Goal: Task Accomplishment & Management: Use online tool/utility

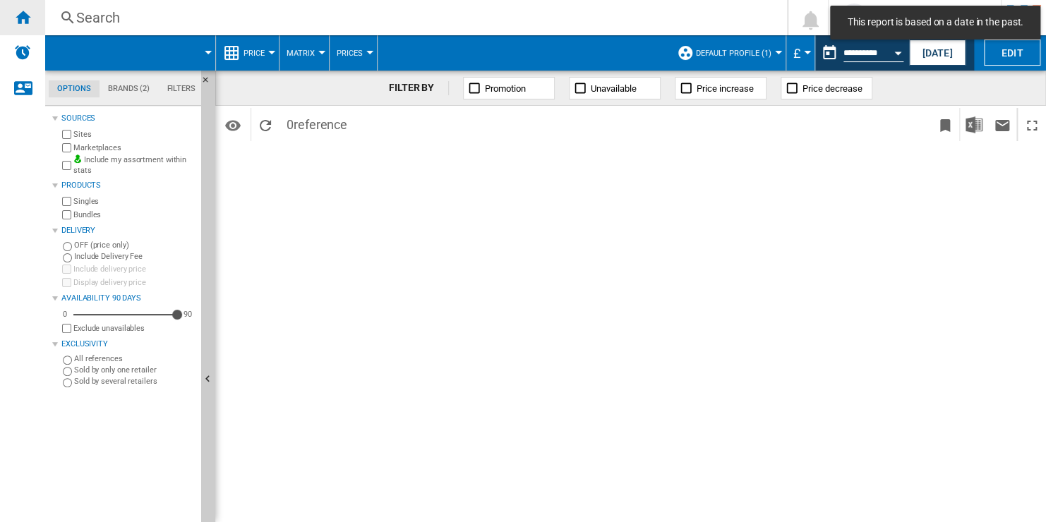
click at [32, 18] on div "Home" at bounding box center [22, 17] width 45 height 35
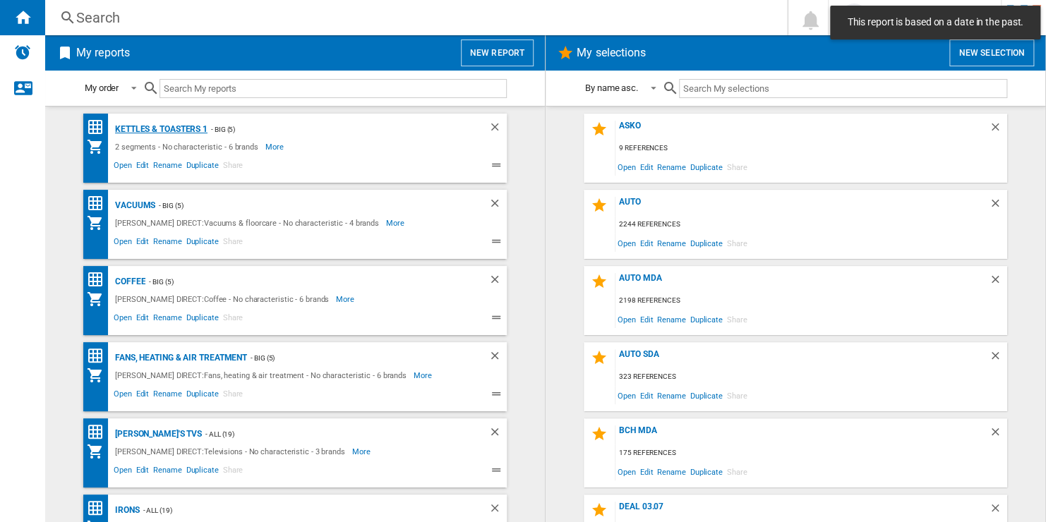
click at [181, 126] on div "Kettles & Toasters 1" at bounding box center [160, 130] width 96 height 18
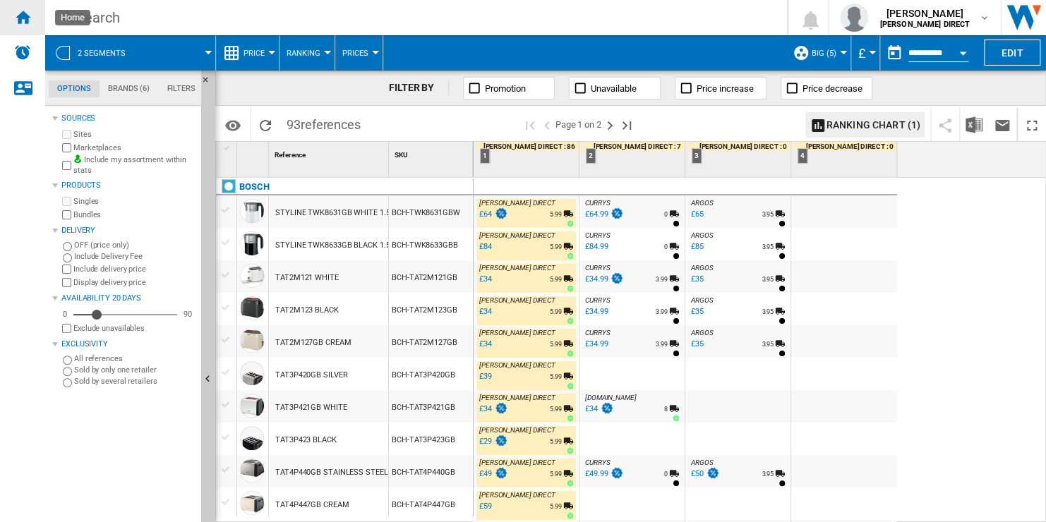
click at [23, 18] on ng-md-icon "Home" at bounding box center [22, 16] width 17 height 17
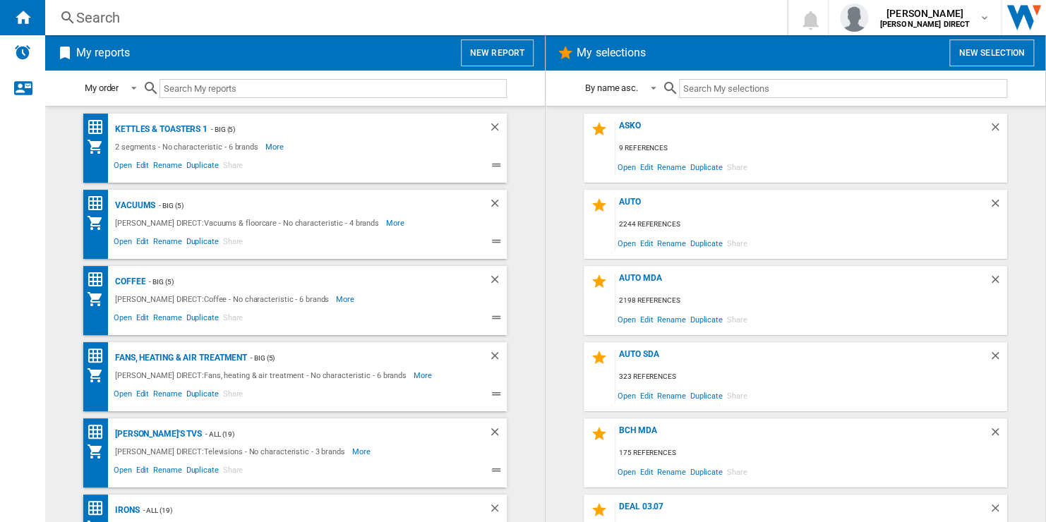
click at [489, 47] on button "New report" at bounding box center [497, 53] width 73 height 27
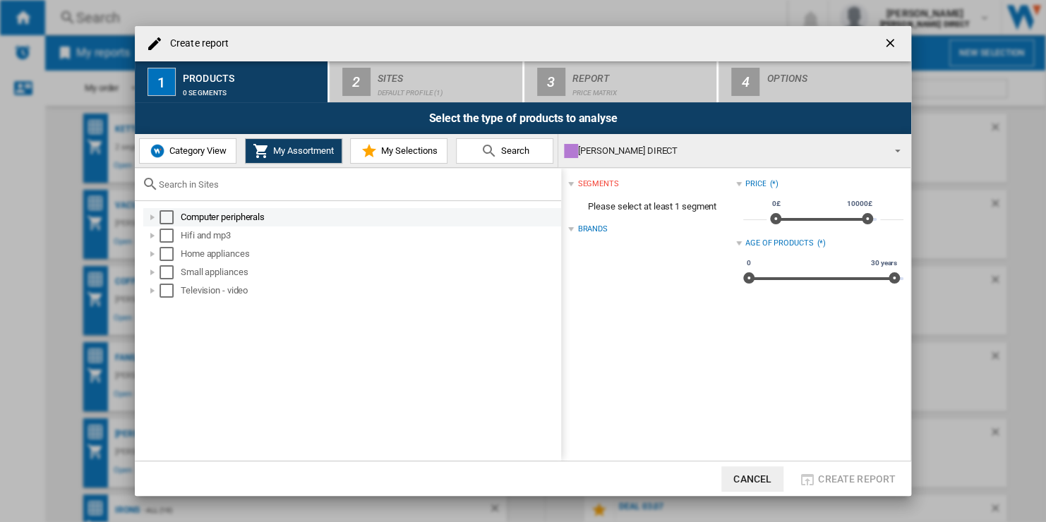
click at [166, 222] on div "Select" at bounding box center [167, 217] width 14 height 14
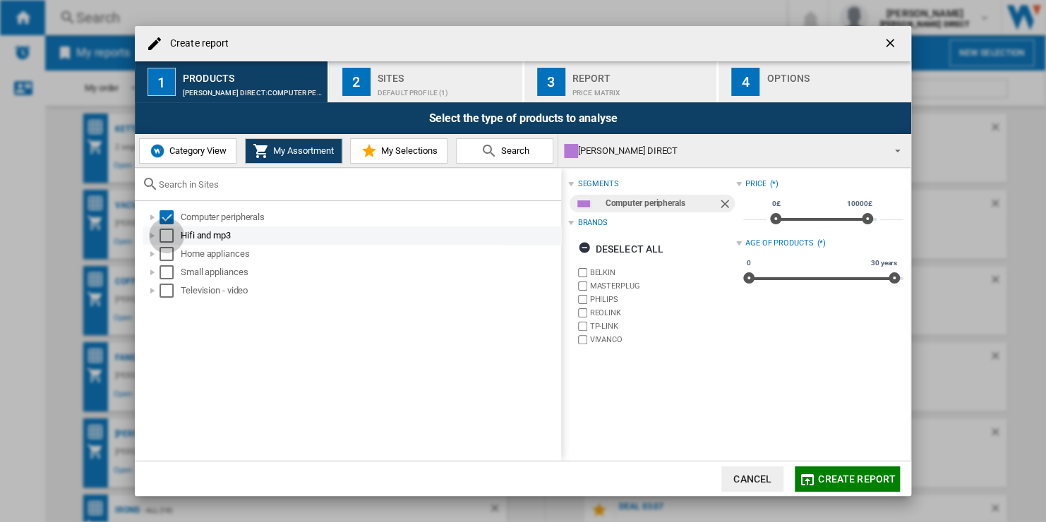
click at [165, 238] on div "Select" at bounding box center [167, 236] width 14 height 14
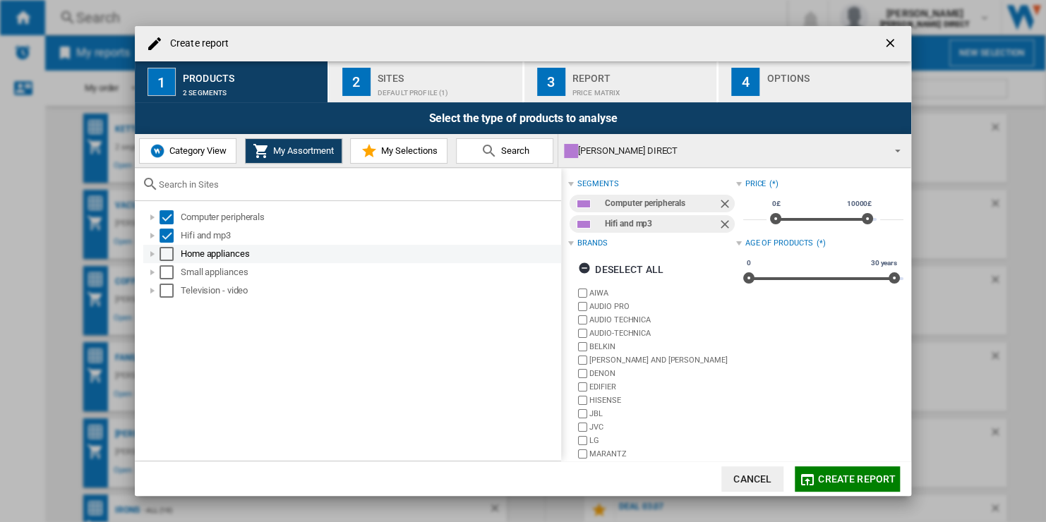
click at [162, 251] on div "Select" at bounding box center [167, 254] width 14 height 14
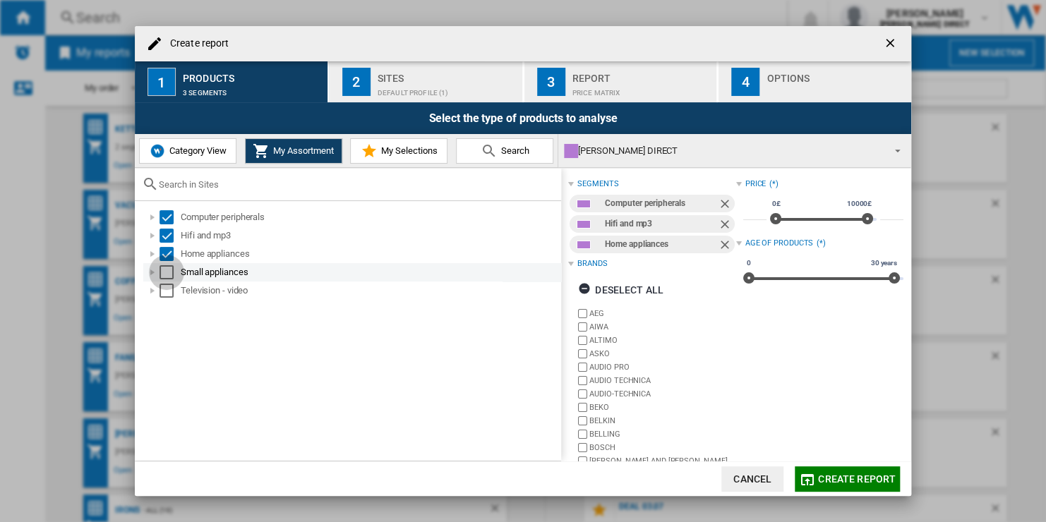
click at [165, 272] on div "Select" at bounding box center [167, 272] width 14 height 14
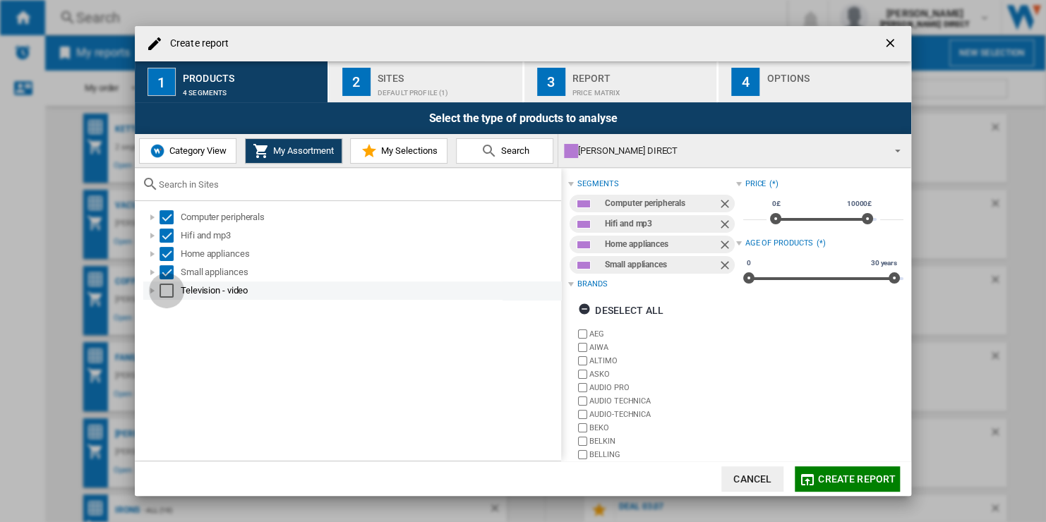
click at [165, 287] on div "Select" at bounding box center [167, 291] width 14 height 14
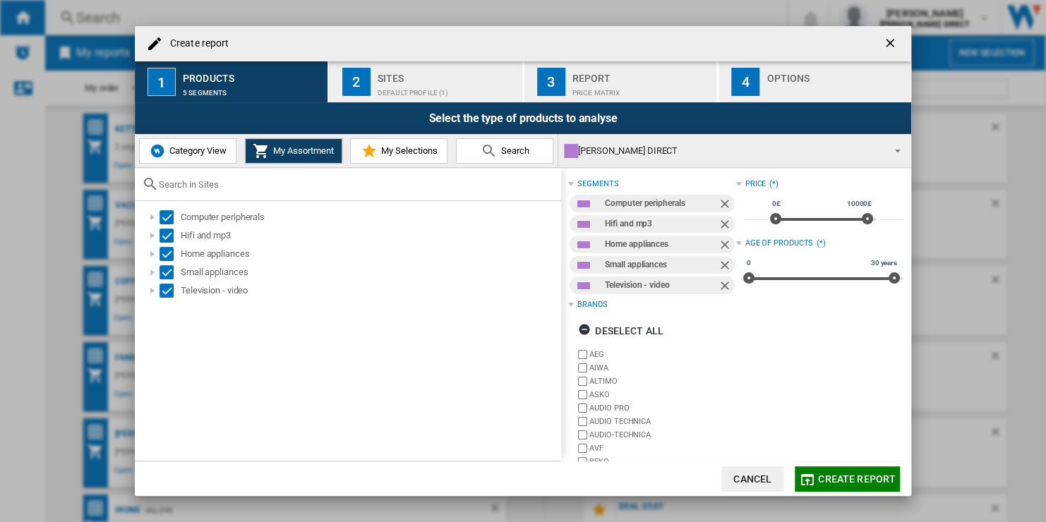
click at [398, 86] on div "Default profile (1)" at bounding box center [447, 89] width 139 height 15
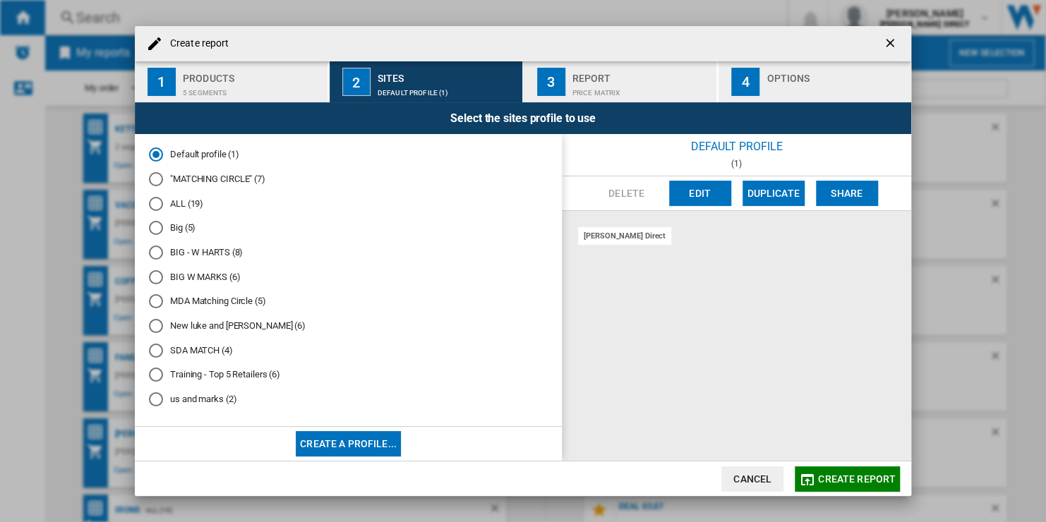
click at [159, 205] on div "ALL (19)" at bounding box center [156, 204] width 14 height 14
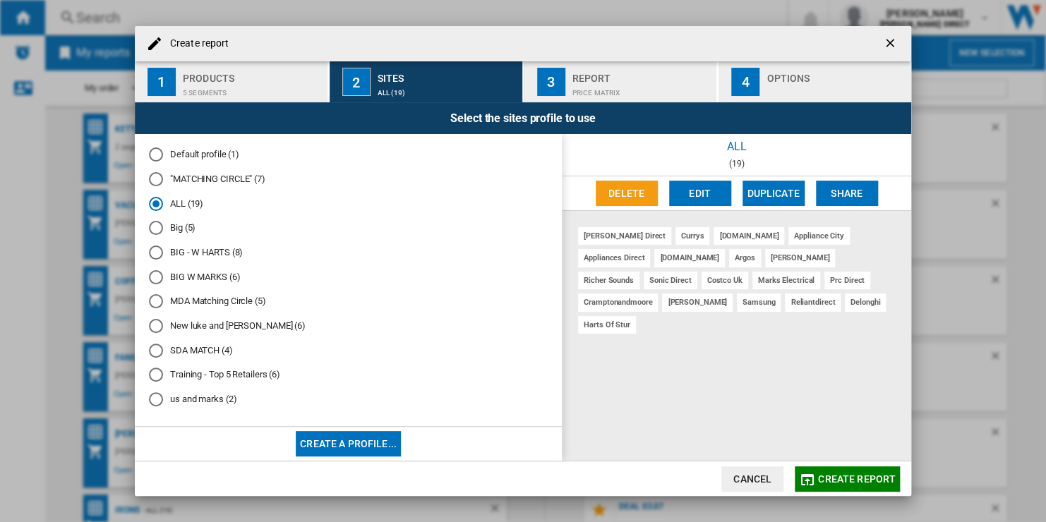
click at [870, 477] on span "Create report" at bounding box center [857, 479] width 78 height 11
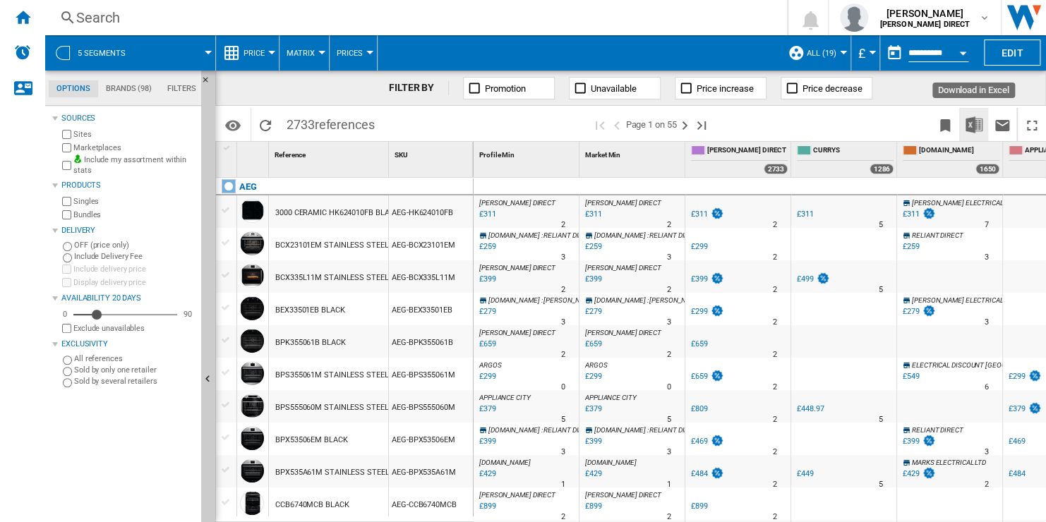
click at [971, 116] on img "Download in Excel" at bounding box center [974, 124] width 17 height 17
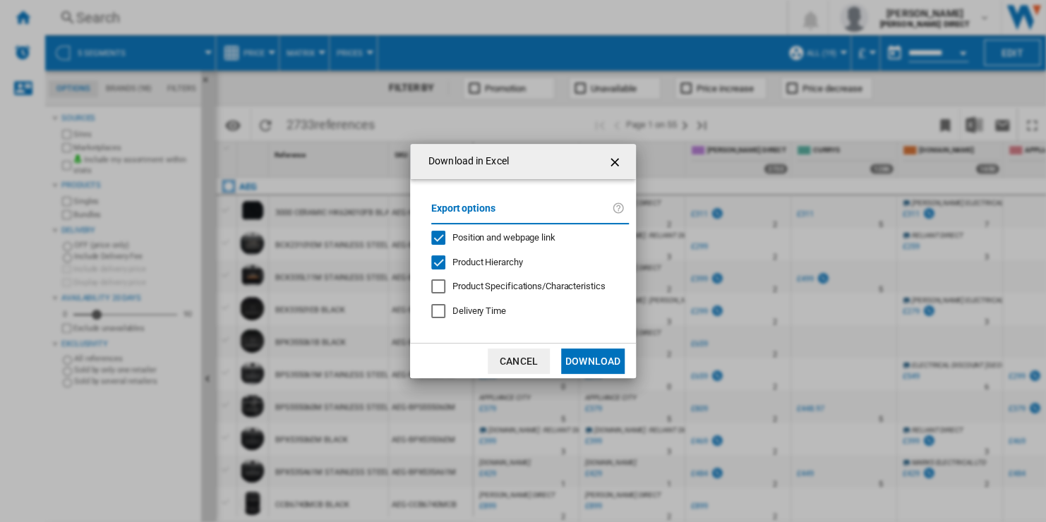
click at [495, 263] on span "Product Hierarchy" at bounding box center [488, 262] width 70 height 11
click at [538, 236] on span "Position and webpage link" at bounding box center [504, 237] width 103 height 11
click at [598, 352] on button "Download" at bounding box center [593, 361] width 64 height 25
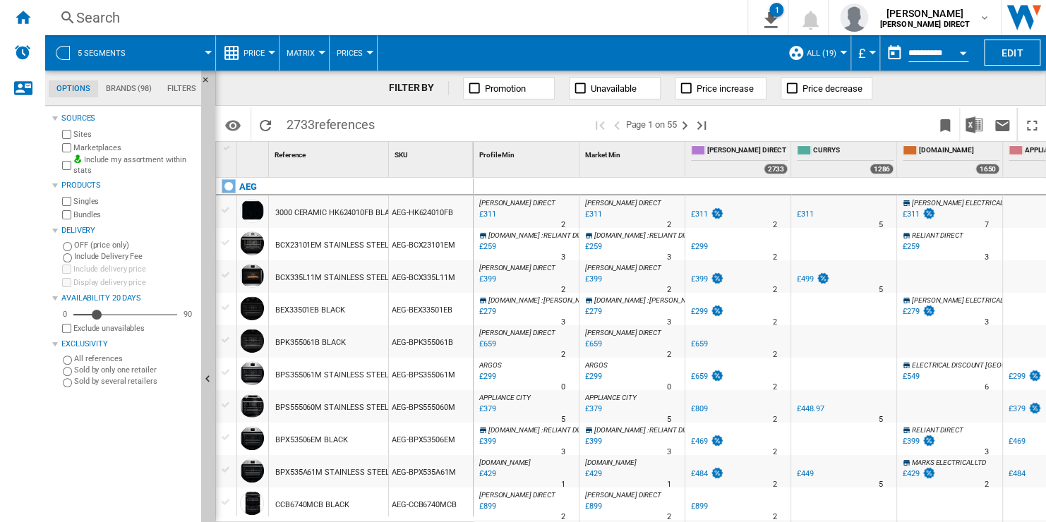
click at [306, 55] on span "Matrix" at bounding box center [301, 53] width 28 height 9
click at [328, 119] on button "Ranking" at bounding box center [313, 121] width 68 height 34
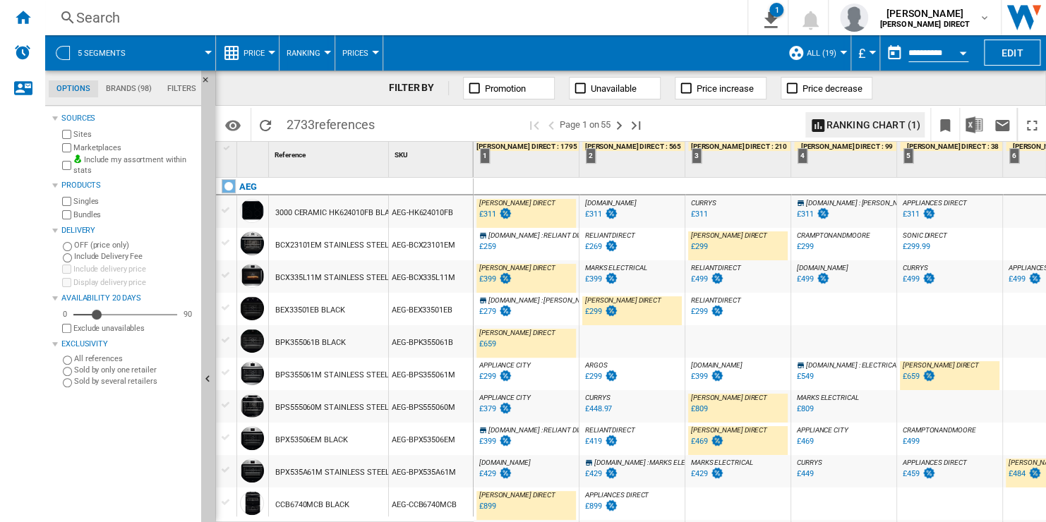
click at [309, 56] on span "Ranking" at bounding box center [304, 53] width 34 height 9
click at [313, 90] on span "Matrix" at bounding box center [305, 87] width 30 height 13
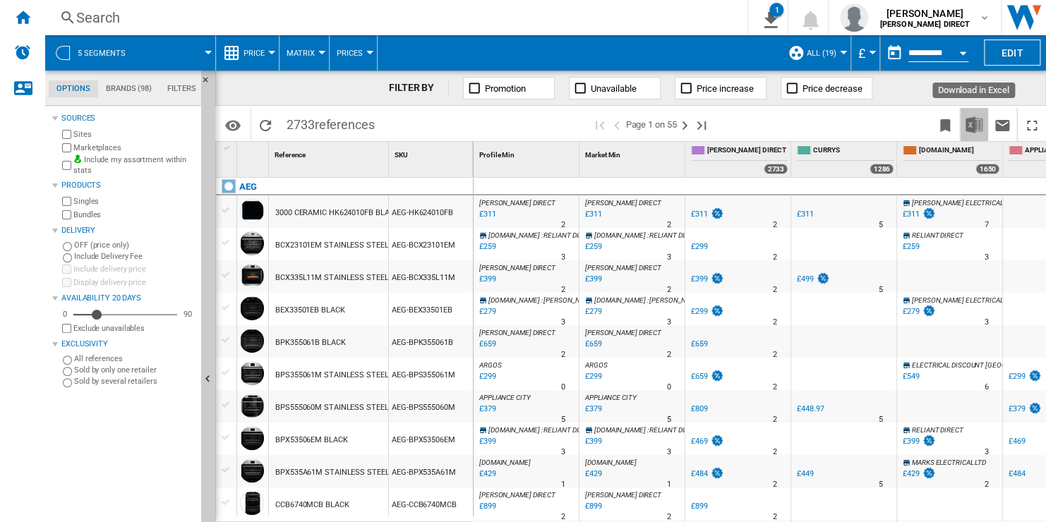
click at [972, 122] on img "Download in Excel" at bounding box center [974, 124] width 17 height 17
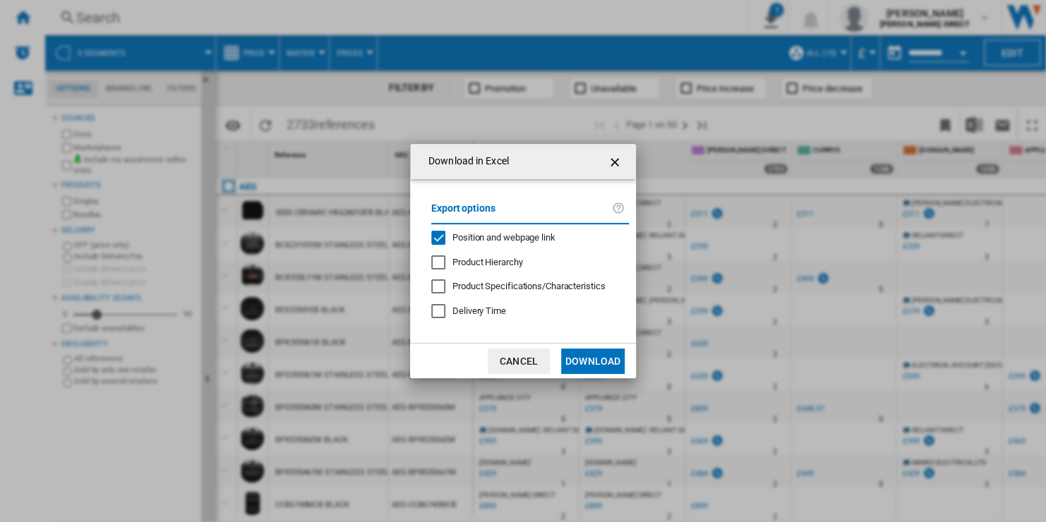
click at [503, 262] on span "Product Hierarchy" at bounding box center [488, 262] width 70 height 11
click at [547, 289] on span "Product Specifications/Characteristics" at bounding box center [529, 286] width 153 height 11
click at [491, 313] on span "Delivery Time" at bounding box center [480, 311] width 54 height 11
click at [598, 358] on button "Download" at bounding box center [593, 361] width 64 height 25
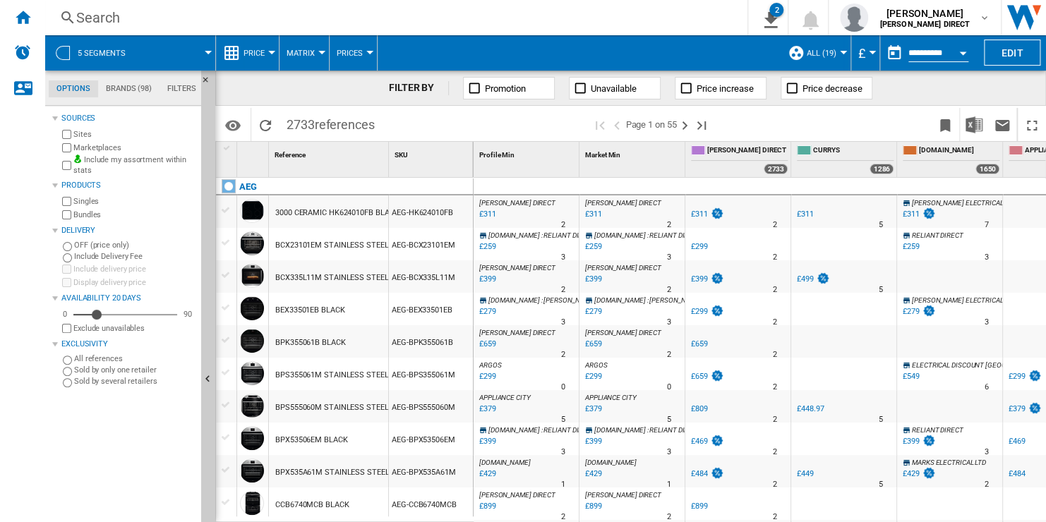
click at [264, 60] on button "Price" at bounding box center [258, 52] width 28 height 35
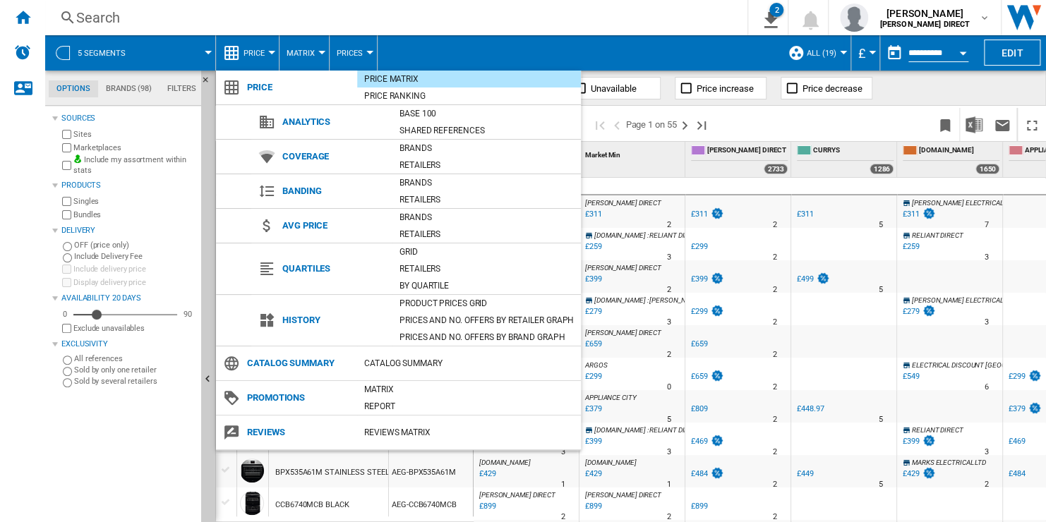
click at [644, 52] on md-backdrop at bounding box center [523, 261] width 1046 height 522
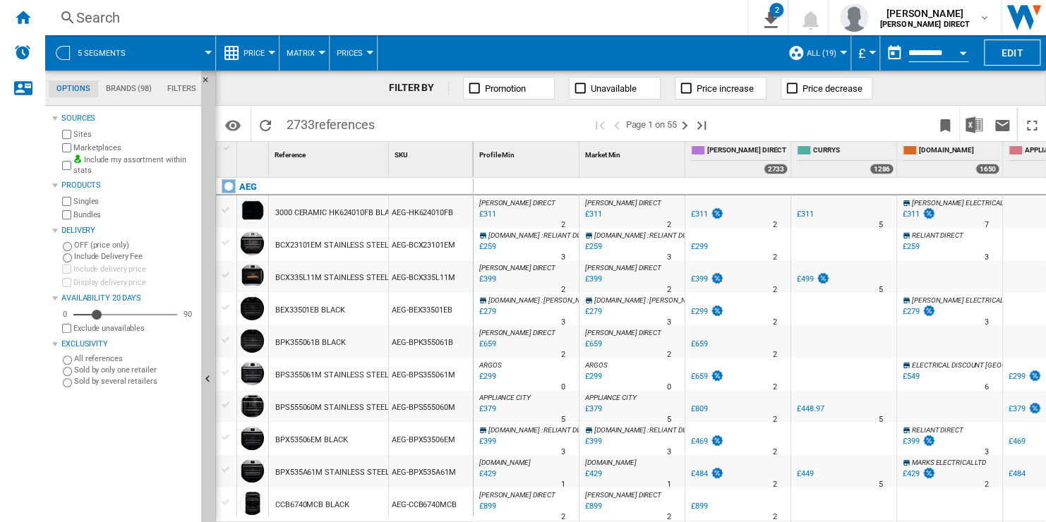
click at [623, 91] on span "Unavailable" at bounding box center [614, 88] width 46 height 11
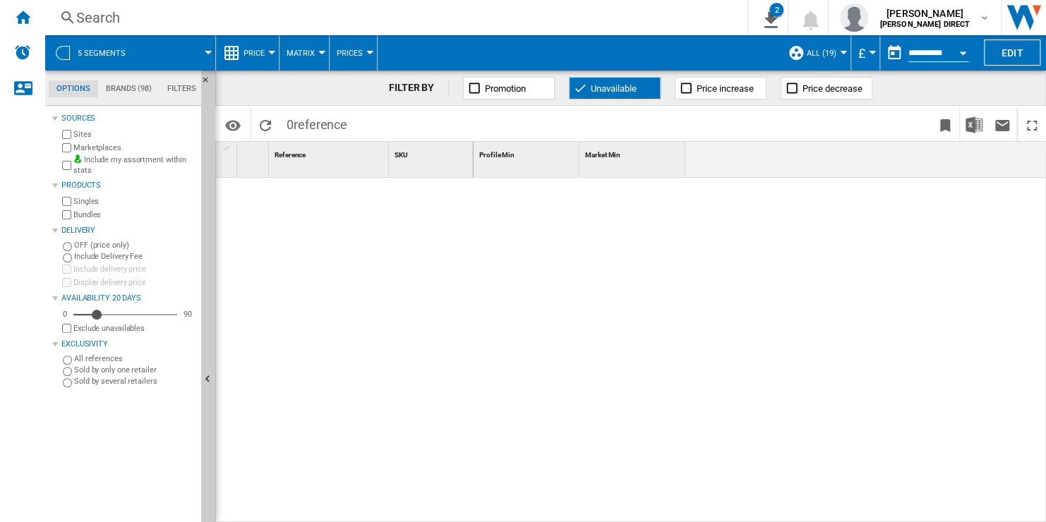
click at [484, 93] on button "Promotion" at bounding box center [509, 88] width 92 height 23
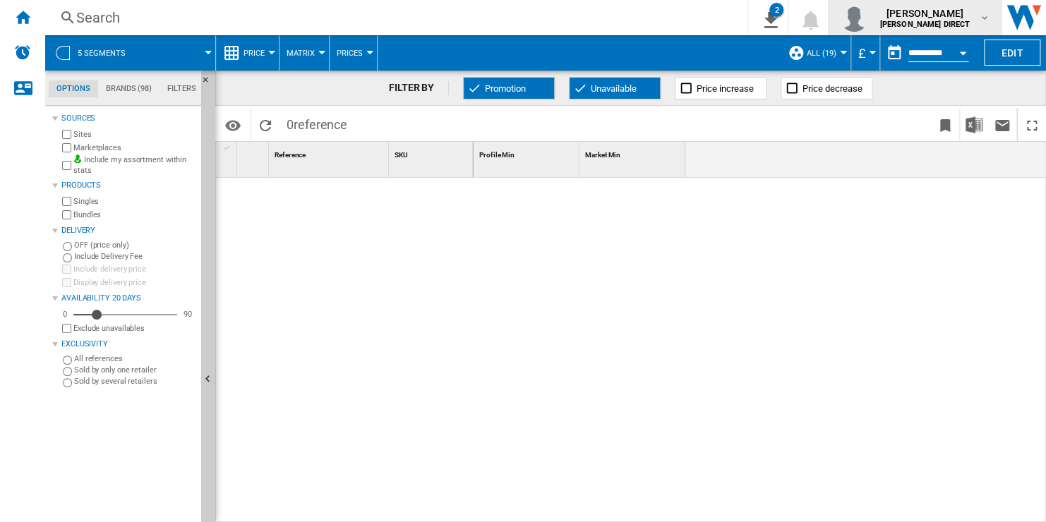
click at [984, 18] on md-icon "button" at bounding box center [984, 17] width 11 height 11
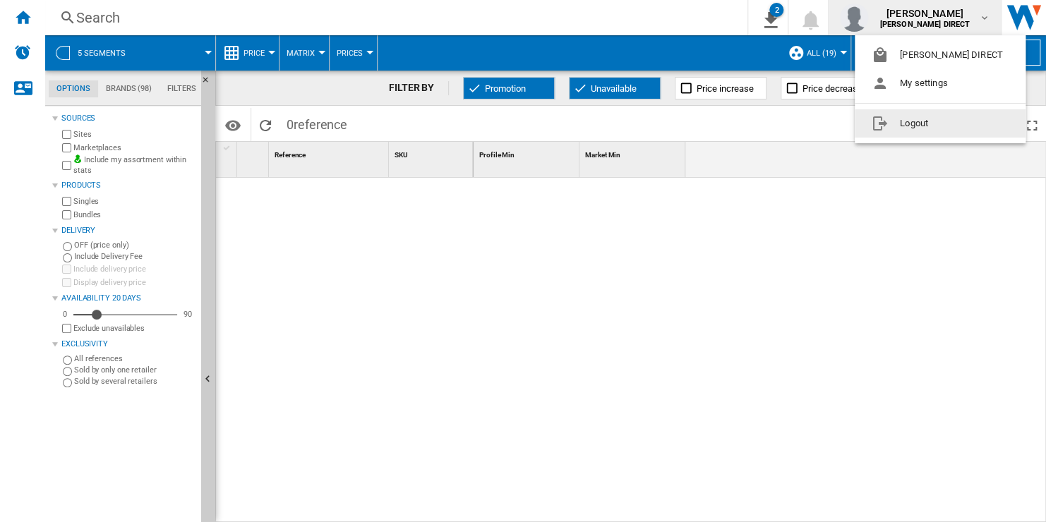
click at [961, 124] on button "Logout" at bounding box center [940, 123] width 171 height 28
